Goal: Transaction & Acquisition: Subscribe to service/newsletter

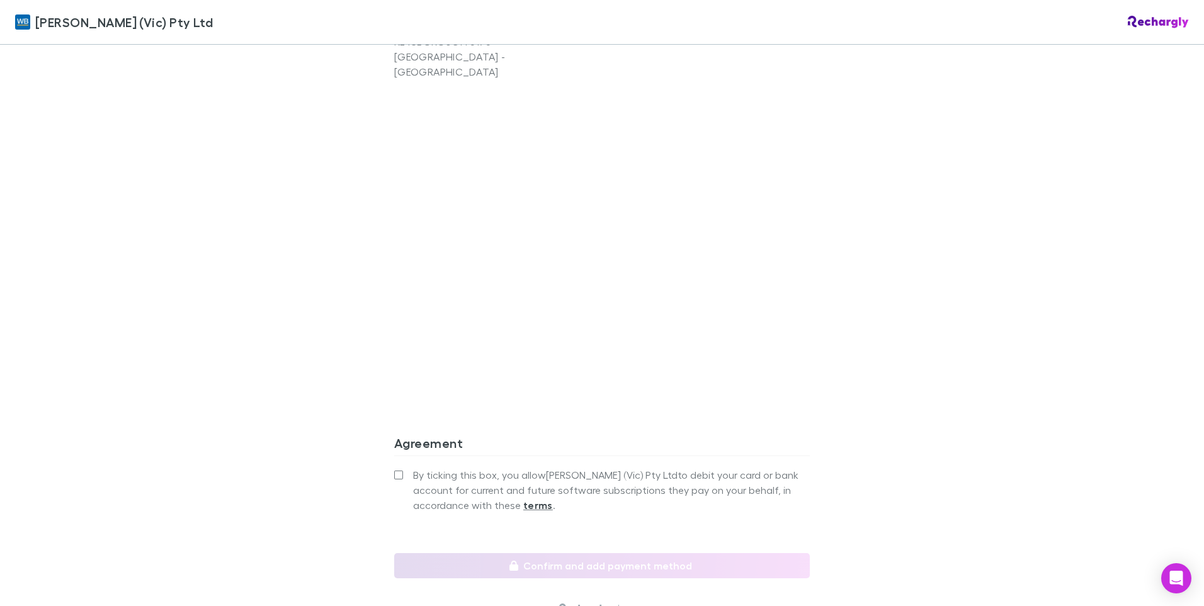
scroll to position [1070, 0]
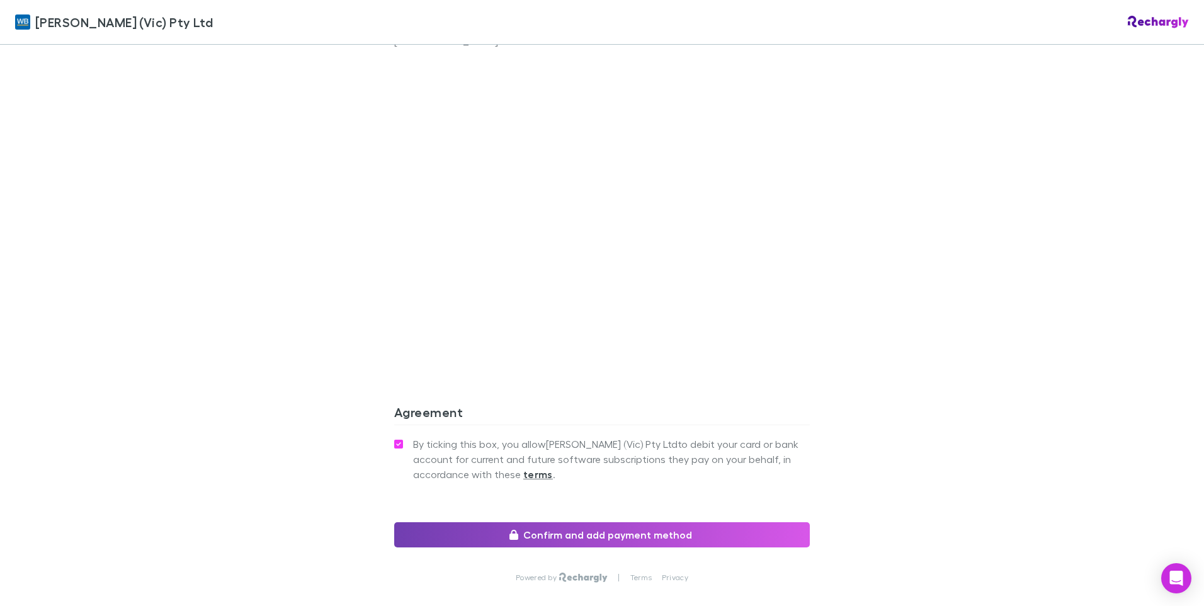
click at [572, 522] on button "Confirm and add payment method" at bounding box center [601, 534] width 415 height 25
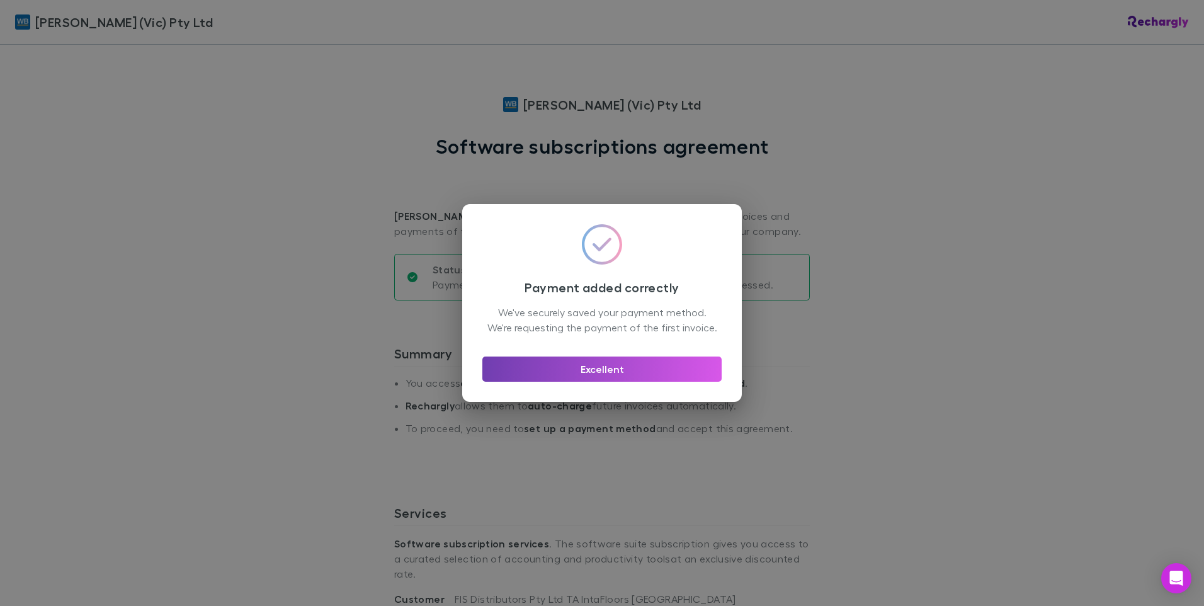
click at [618, 379] on button "Excellent" at bounding box center [601, 368] width 239 height 25
